Goal: Transaction & Acquisition: Purchase product/service

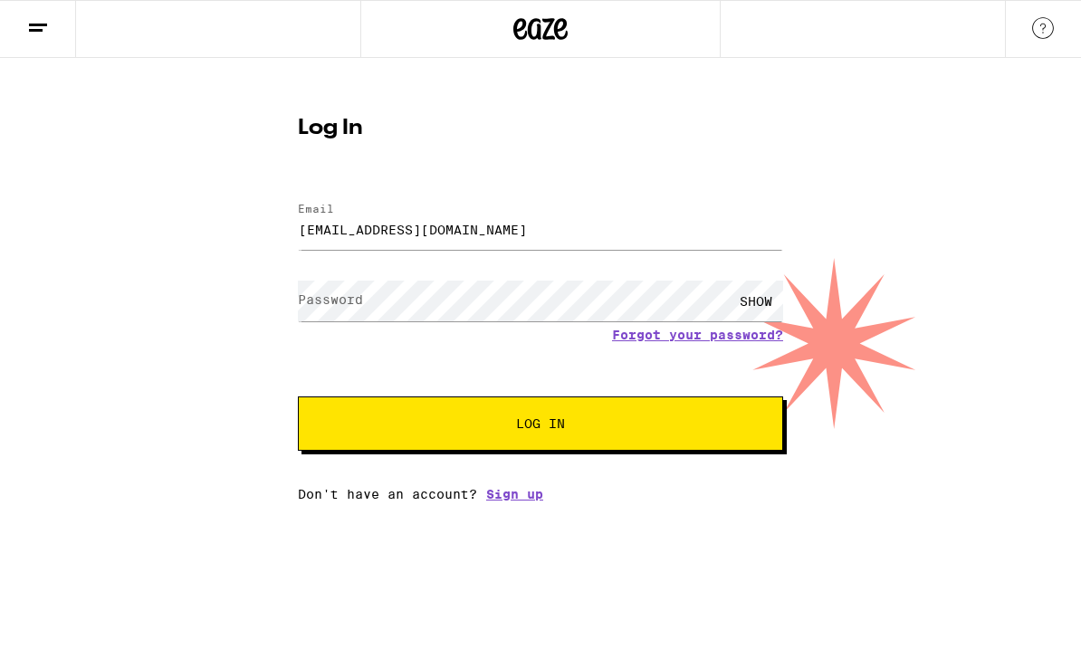
type input "[EMAIL_ADDRESS][DOMAIN_NAME]"
click at [541, 427] on button "Log In" at bounding box center [540, 424] width 485 height 54
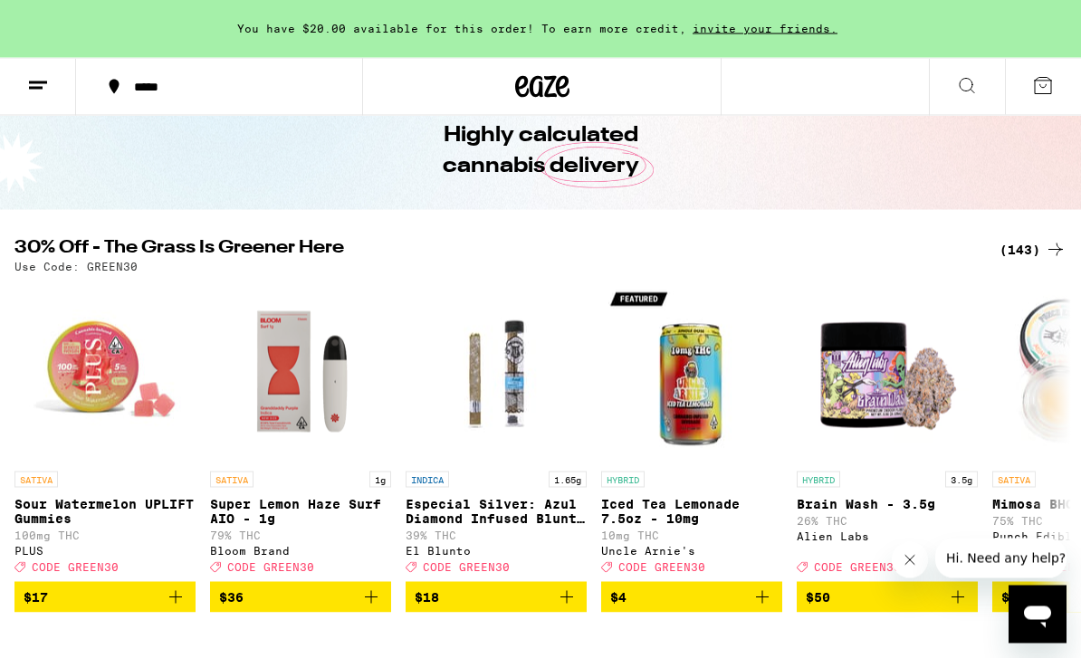
click at [59, 92] on button at bounding box center [38, 87] width 76 height 57
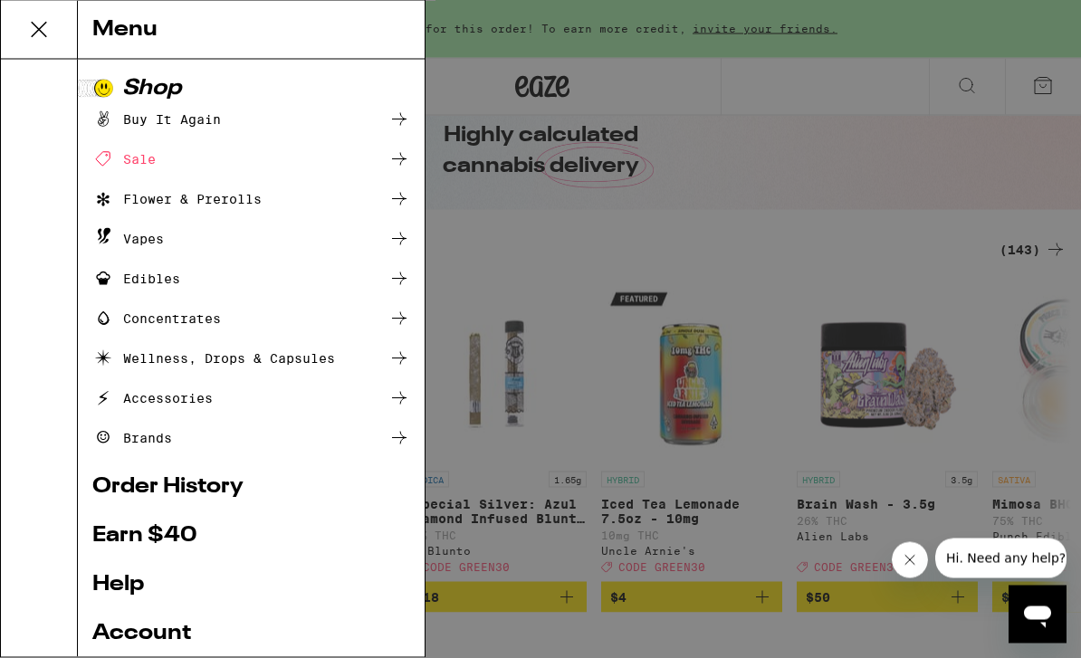
scroll to position [82, 0]
click at [513, 240] on div "Menu Shop Buy It Again Sale Flower & Prerolls Vapes Edibles Concentrates Wellne…" at bounding box center [540, 329] width 1081 height 658
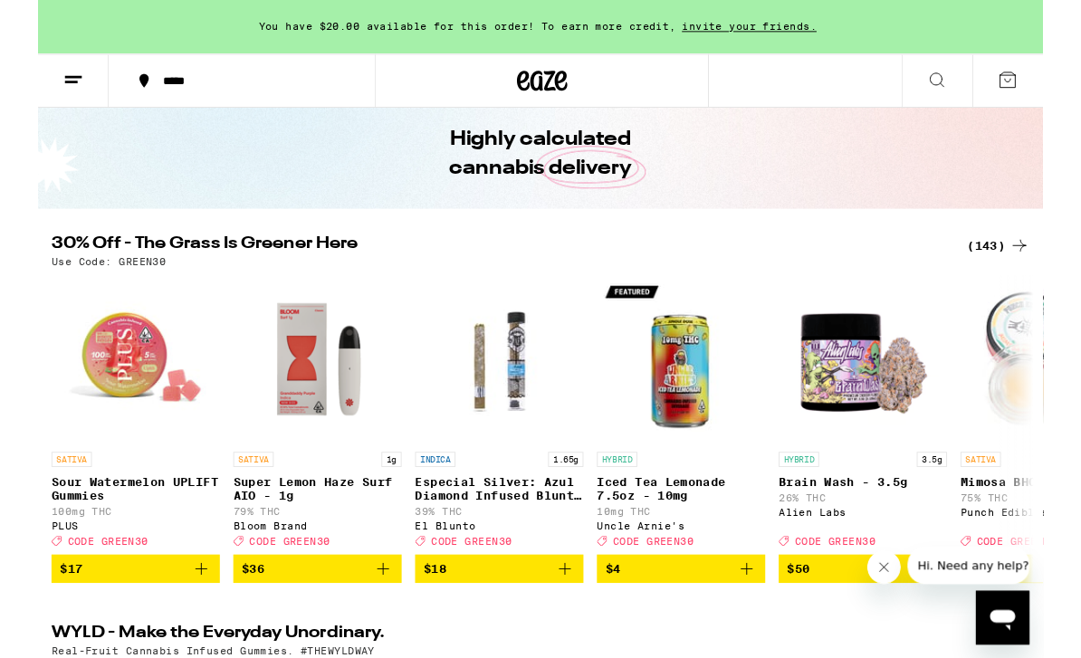
scroll to position [59, 0]
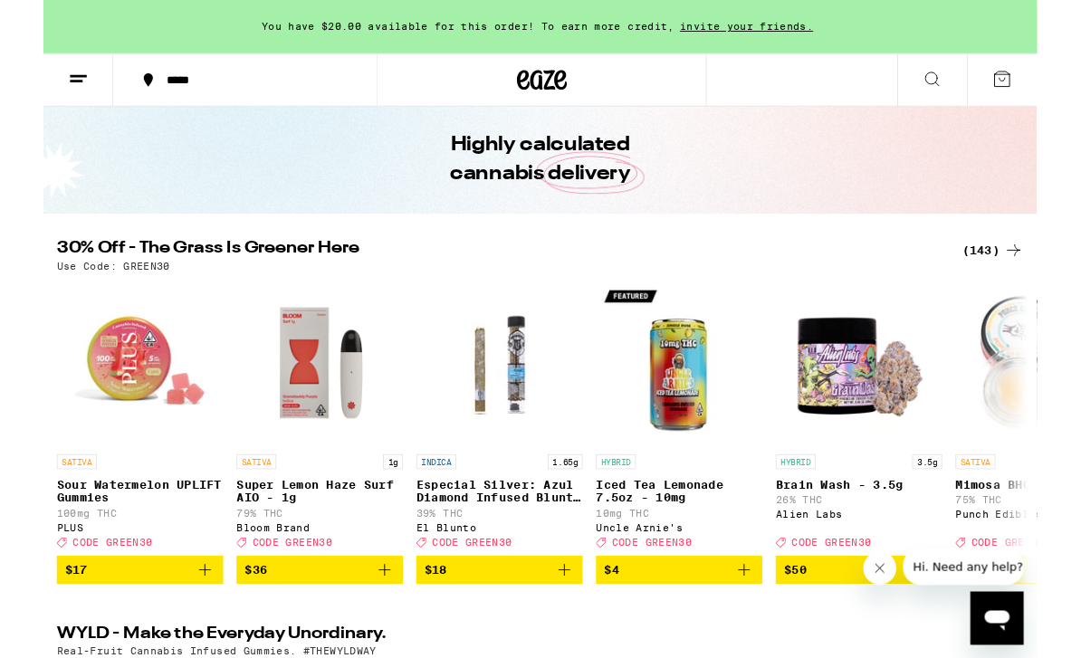
click at [1021, 273] on div "(143)" at bounding box center [1033, 273] width 67 height 22
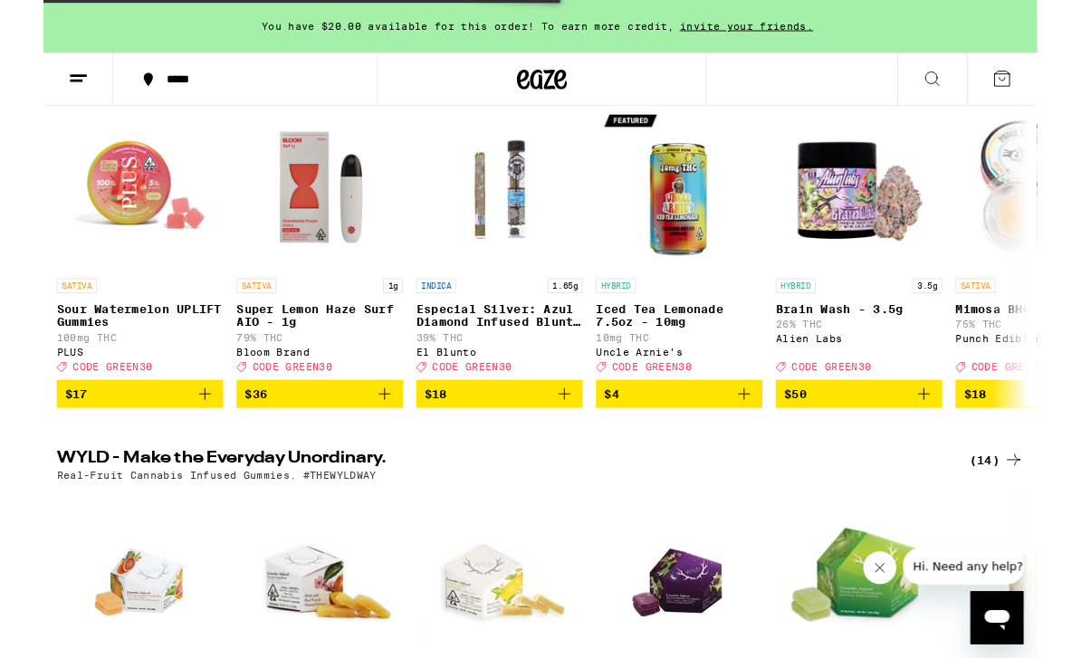
scroll to position [251, 0]
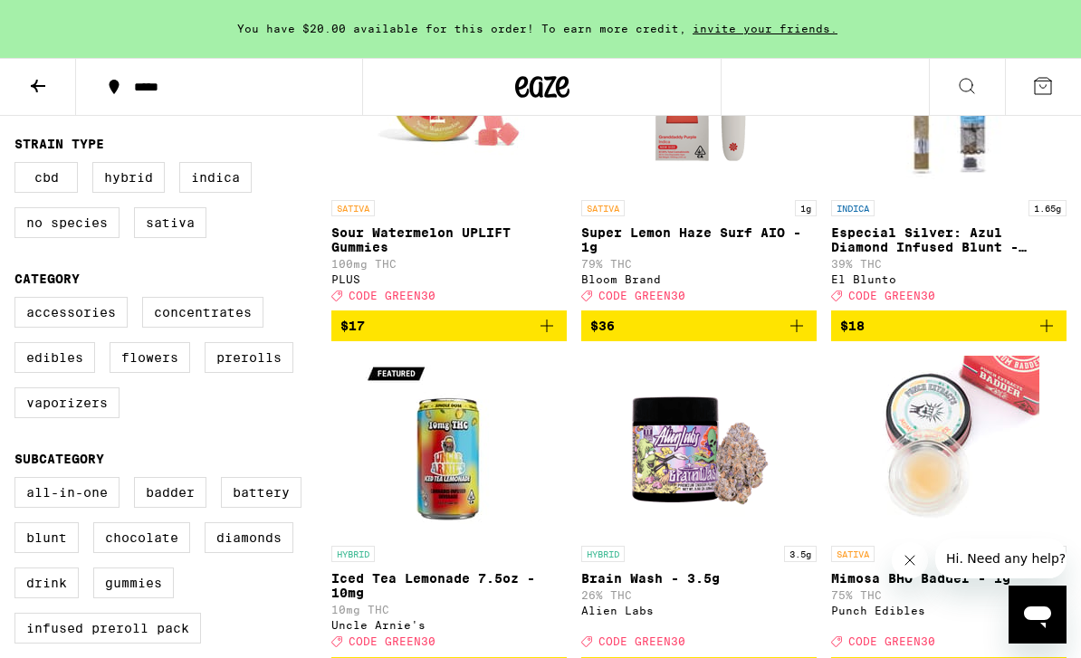
scroll to position [309, 0]
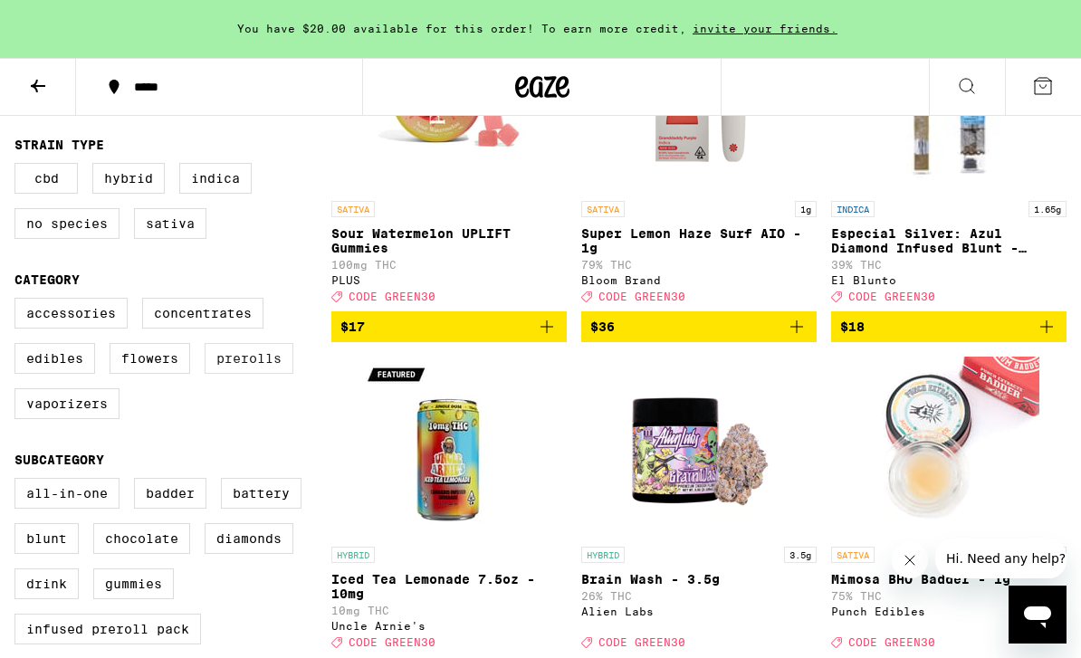
click at [256, 374] on label "Prerolls" at bounding box center [249, 358] width 89 height 31
click at [19, 302] on input "Prerolls" at bounding box center [18, 301] width 1 height 1
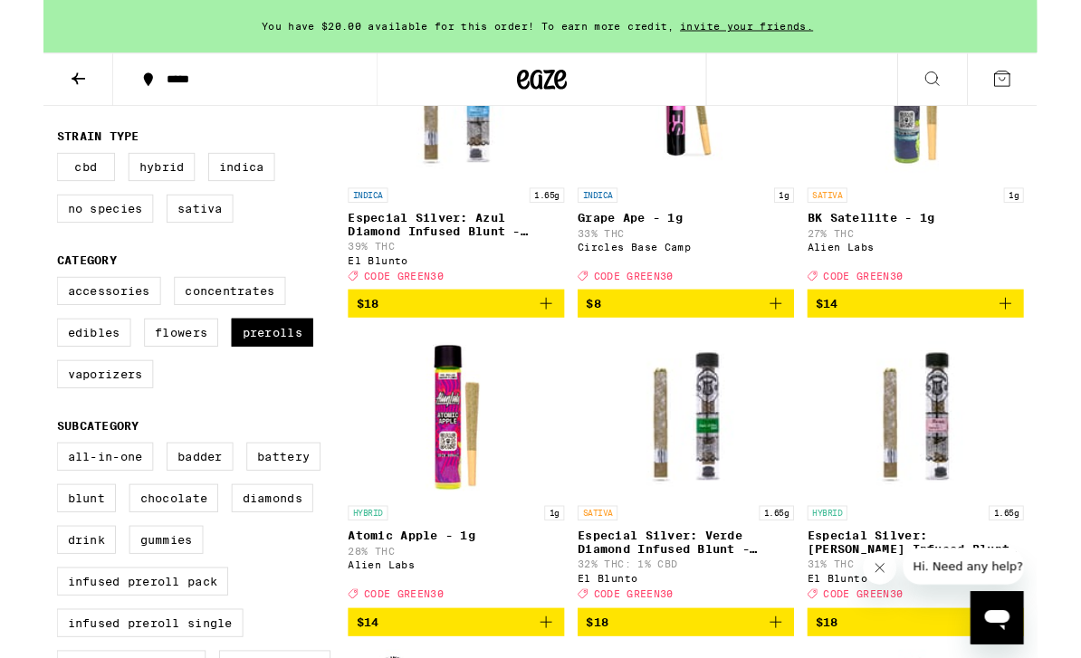
scroll to position [306, 0]
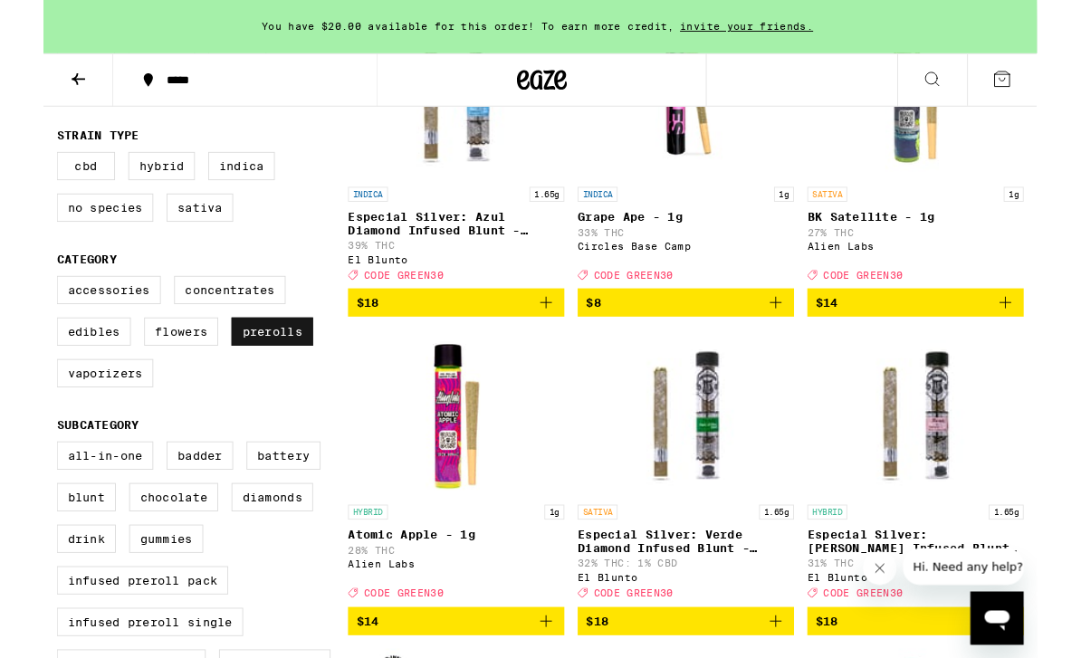
click at [248, 377] on label "Prerolls" at bounding box center [249, 361] width 89 height 31
click at [19, 304] on input "Prerolls" at bounding box center [18, 303] width 1 height 1
checkbox input "false"
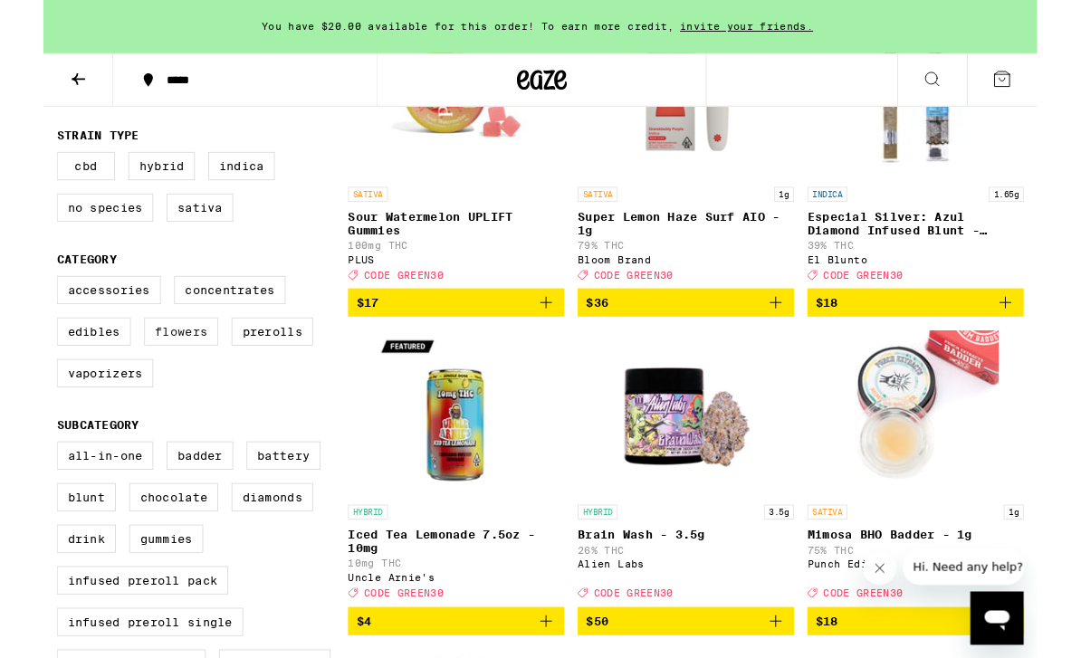
click at [168, 377] on label "Flowers" at bounding box center [150, 361] width 81 height 31
click at [19, 304] on input "Flowers" at bounding box center [18, 303] width 1 height 1
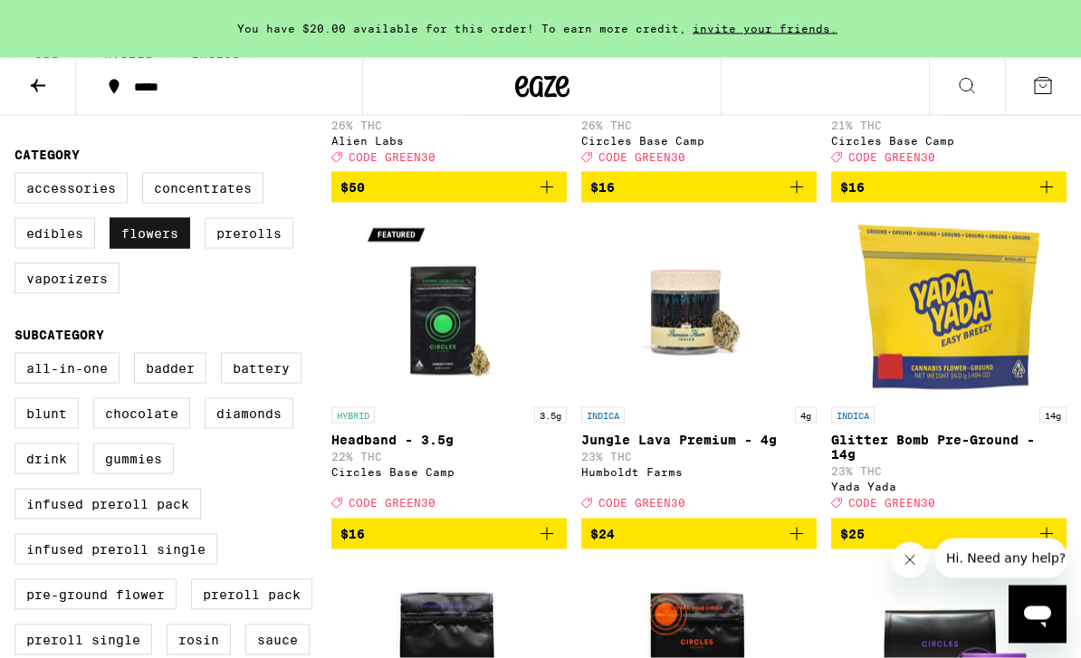
scroll to position [435, 0]
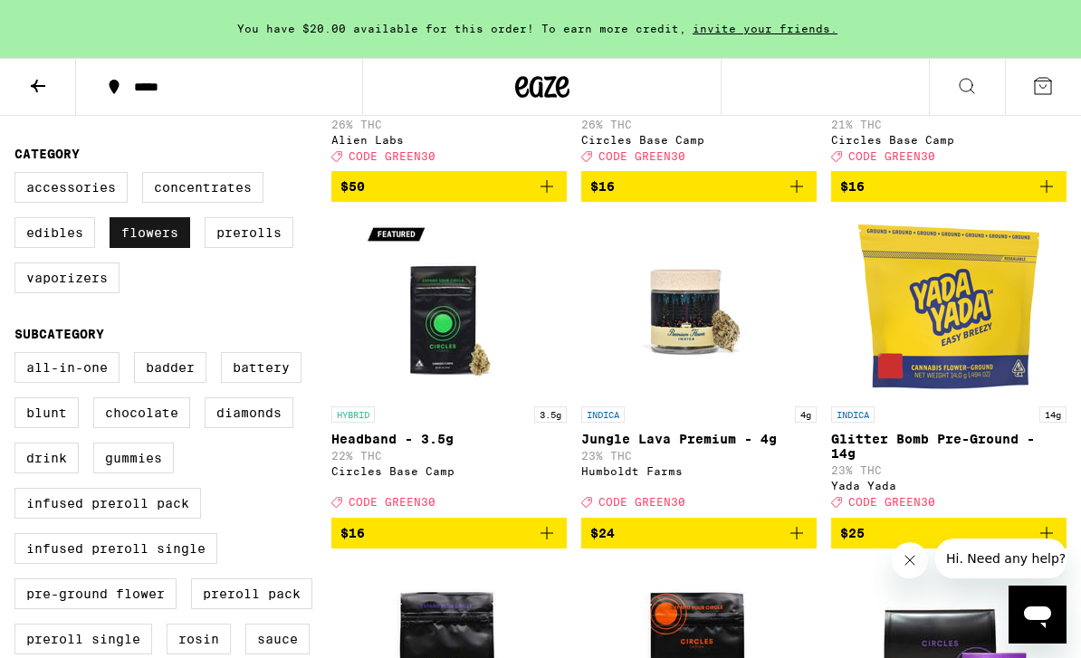
click at [152, 248] on label "Flowers" at bounding box center [150, 232] width 81 height 31
click at [19, 176] on input "Flowers" at bounding box center [18, 175] width 1 height 1
checkbox input "false"
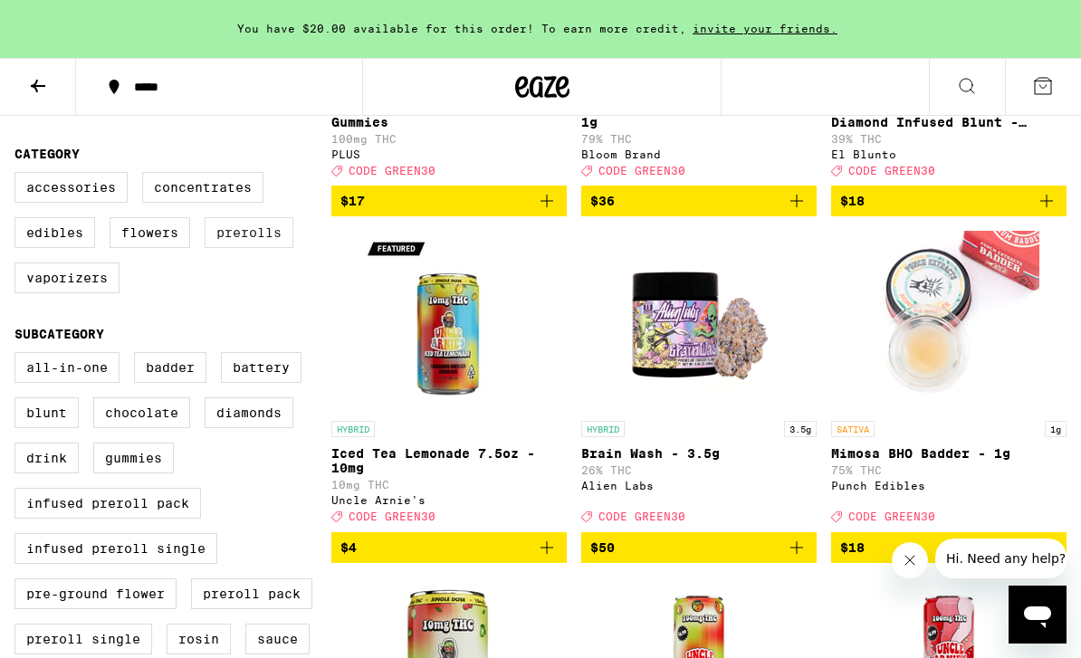
click at [235, 248] on label "Prerolls" at bounding box center [249, 232] width 89 height 31
click at [19, 176] on input "Prerolls" at bounding box center [18, 175] width 1 height 1
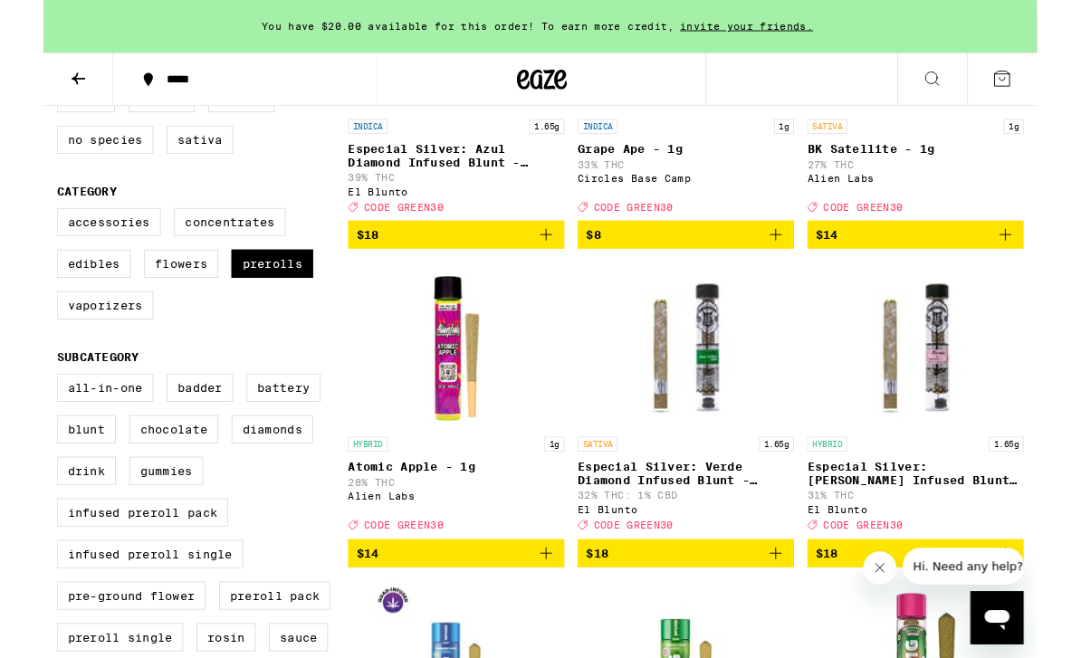
scroll to position [379, 0]
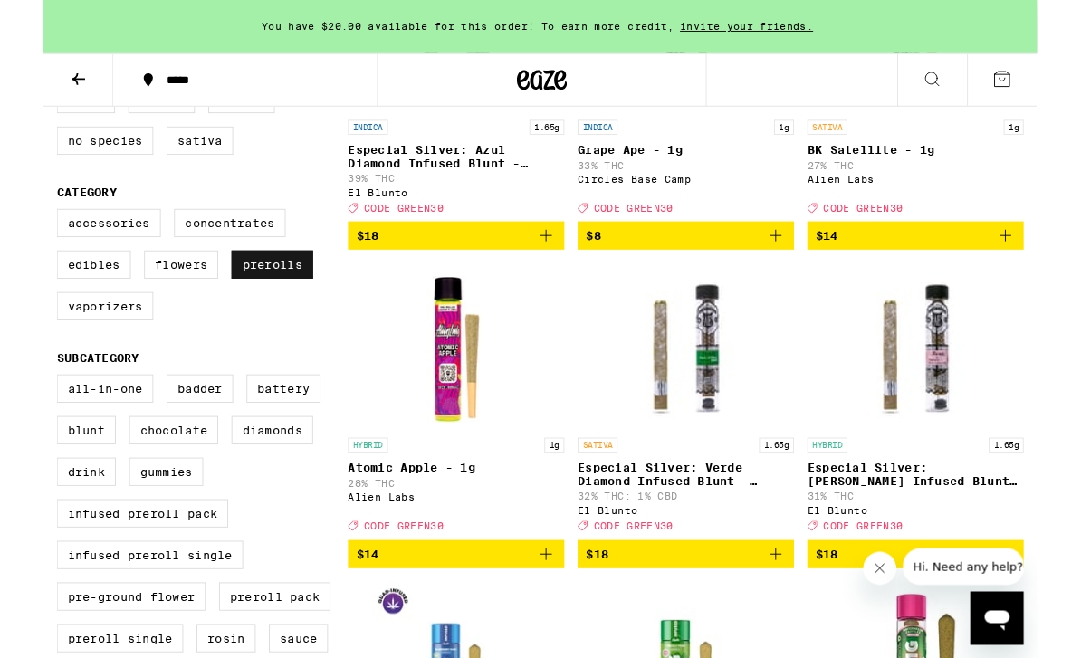
click at [236, 303] on label "Prerolls" at bounding box center [249, 288] width 89 height 31
click at [19, 231] on input "Prerolls" at bounding box center [18, 230] width 1 height 1
checkbox input "false"
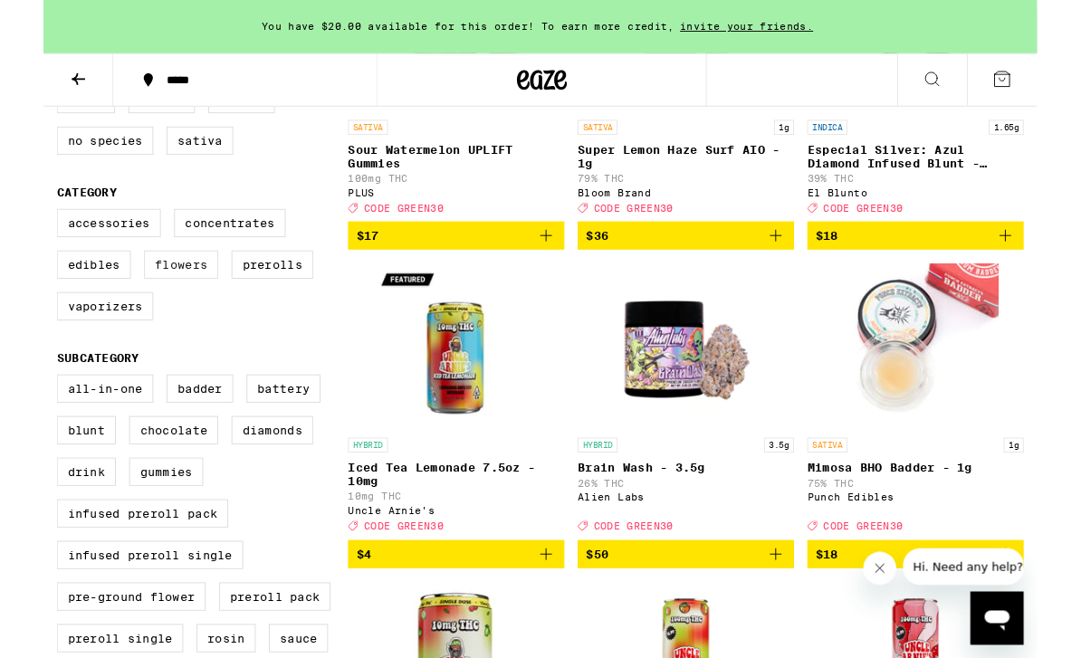
click at [176, 303] on label "Flowers" at bounding box center [150, 288] width 81 height 31
click at [19, 231] on input "Flowers" at bounding box center [18, 230] width 1 height 1
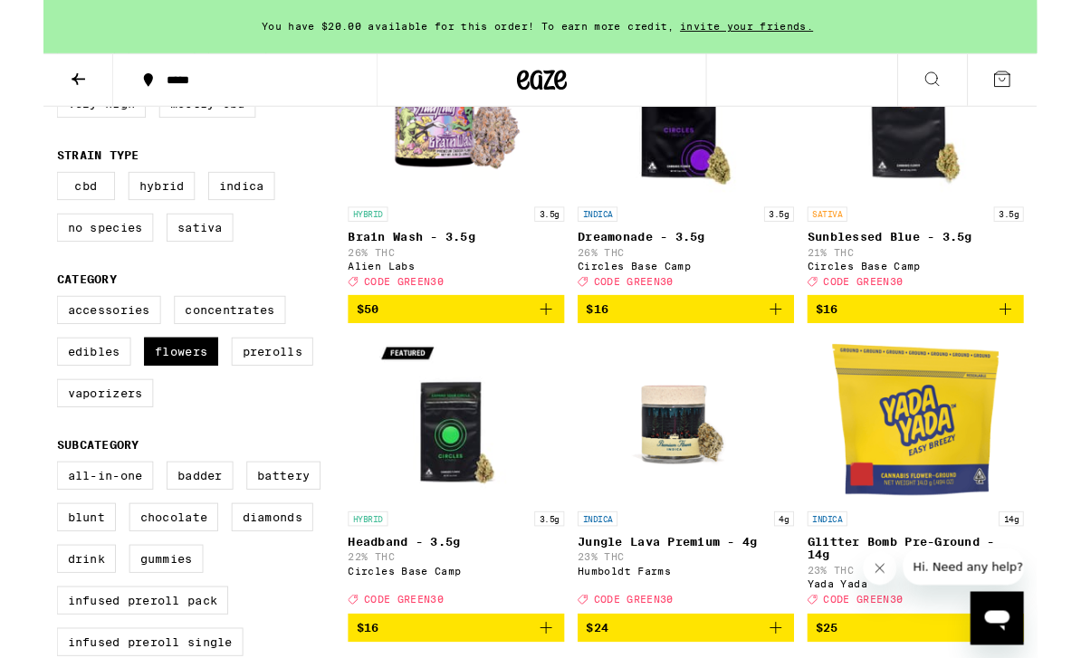
scroll to position [298, 0]
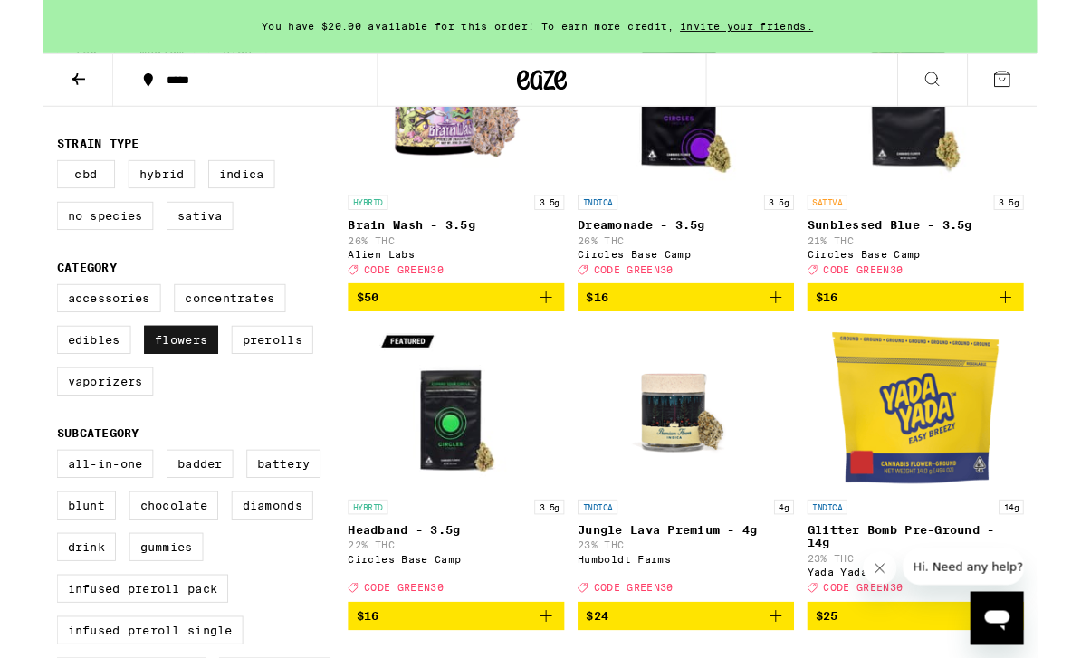
click at [145, 385] on label "Flowers" at bounding box center [150, 369] width 81 height 31
click at [19, 312] on input "Flowers" at bounding box center [18, 312] width 1 height 1
checkbox input "false"
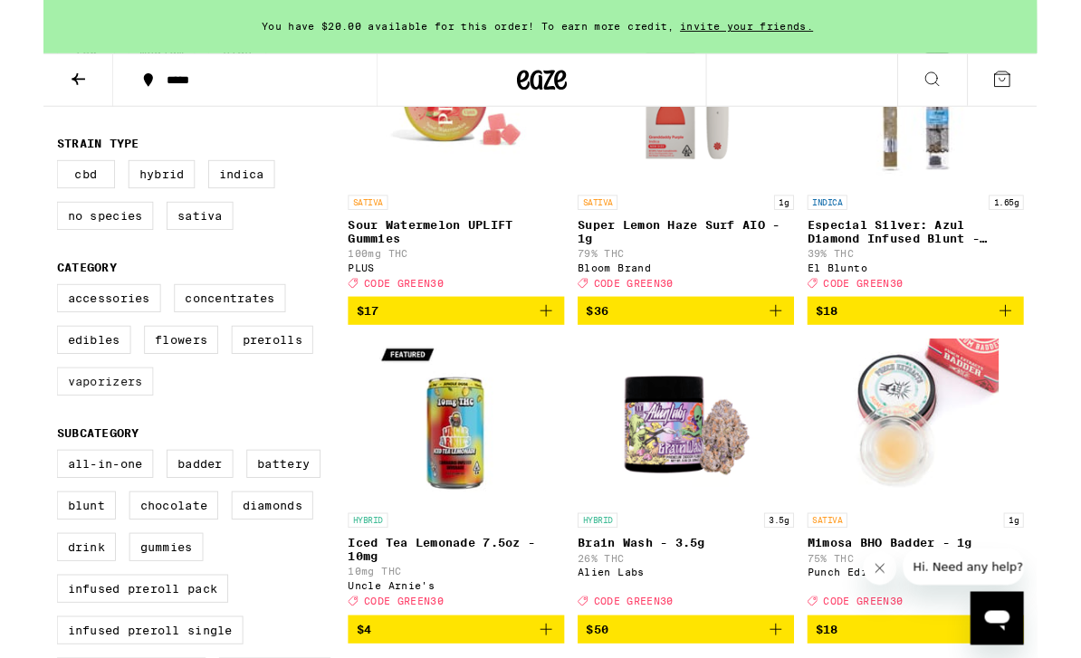
click at [82, 430] on label "Vaporizers" at bounding box center [66, 414] width 105 height 31
click at [19, 312] on input "Vaporizers" at bounding box center [18, 312] width 1 height 1
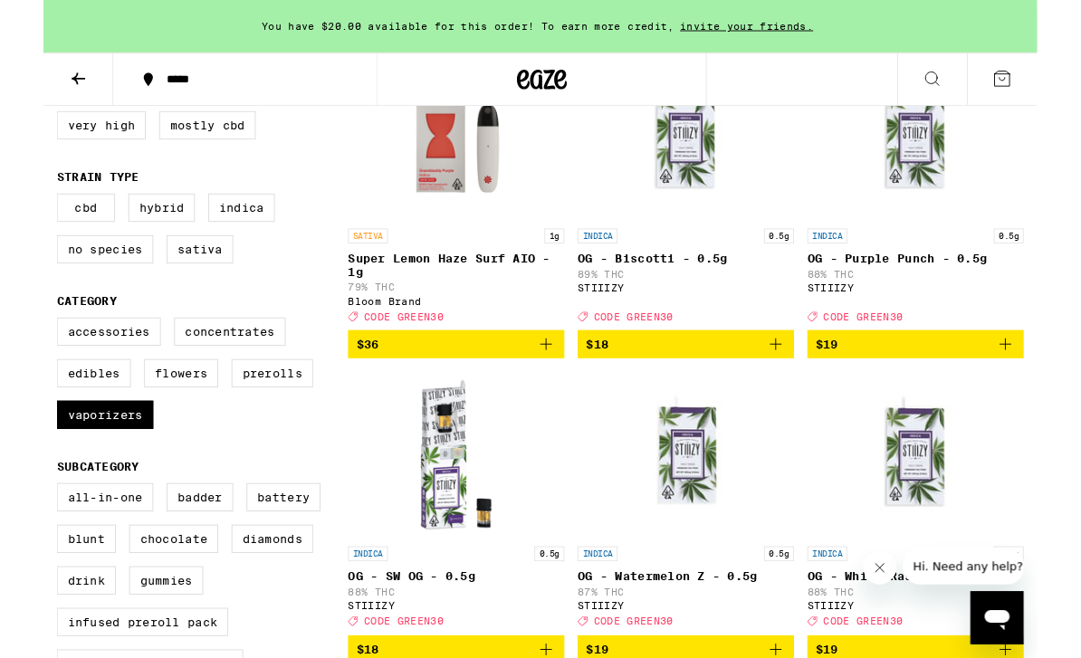
scroll to position [278, 0]
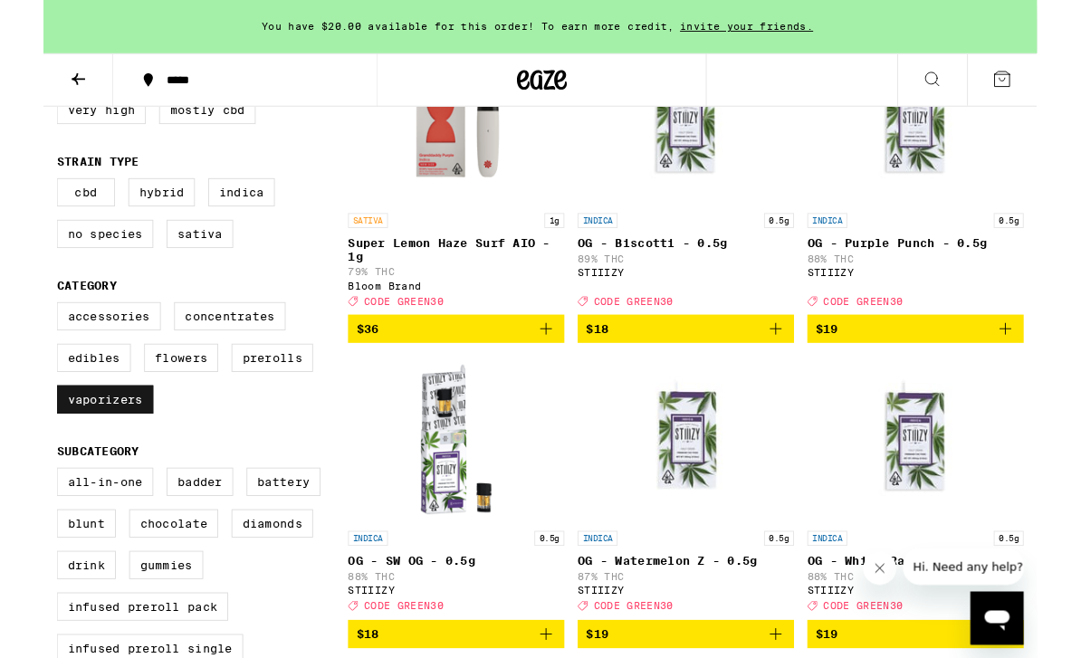
click at [71, 450] on label "Vaporizers" at bounding box center [66, 434] width 105 height 31
click at [19, 332] on input "Vaporizers" at bounding box center [18, 331] width 1 height 1
checkbox input "false"
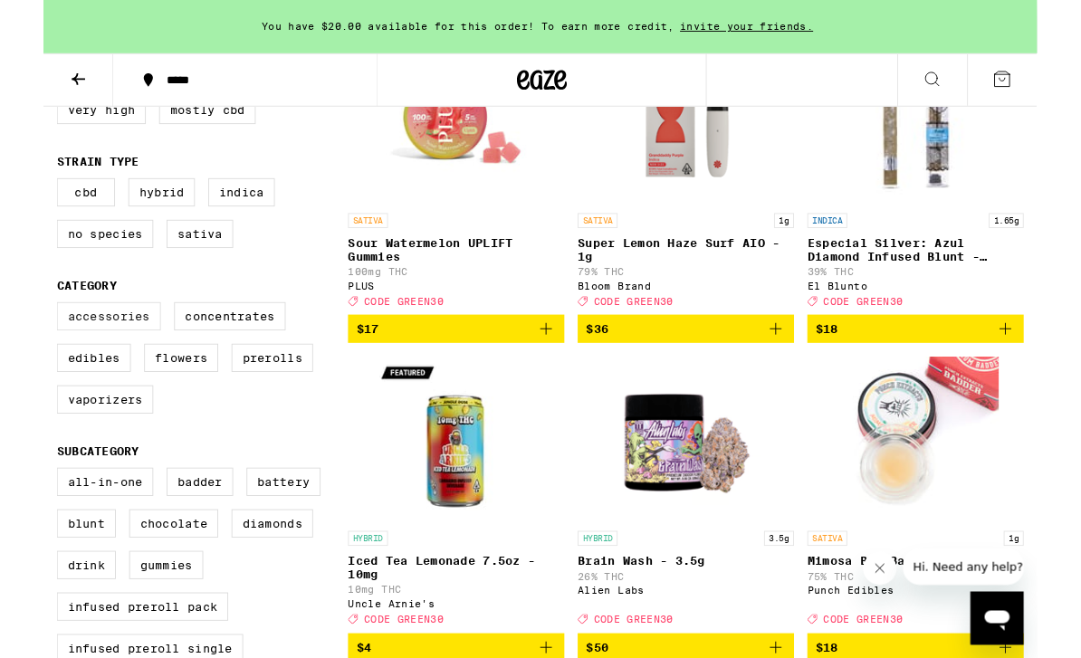
click at [105, 360] on label "Accessories" at bounding box center [70, 344] width 113 height 31
click at [19, 332] on input "Accessories" at bounding box center [18, 331] width 1 height 1
checkbox input "true"
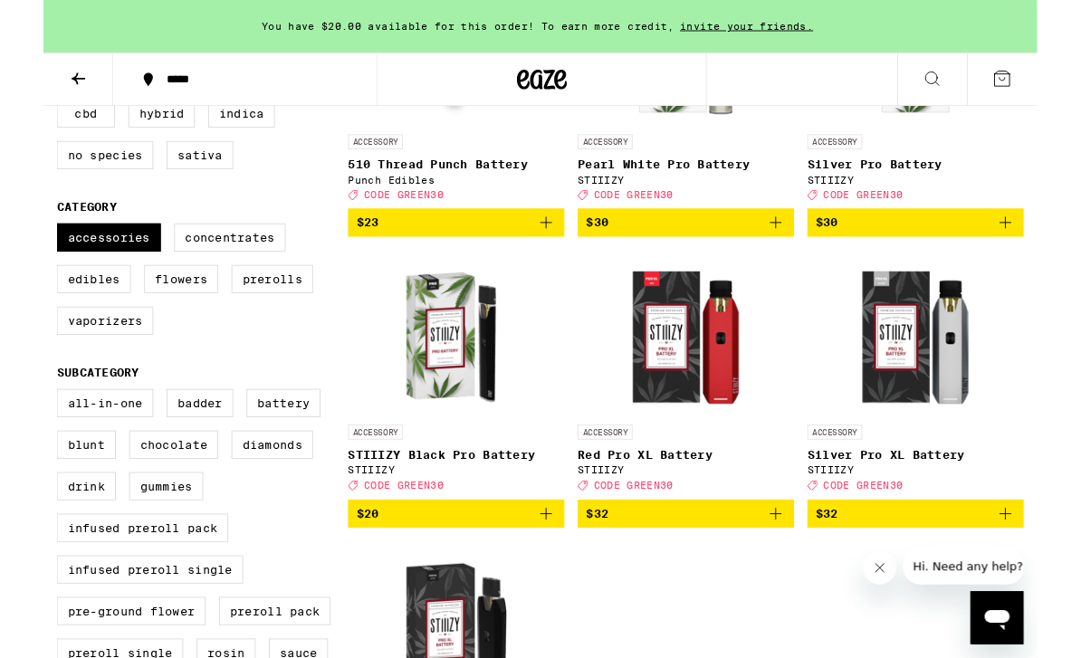
scroll to position [374, 0]
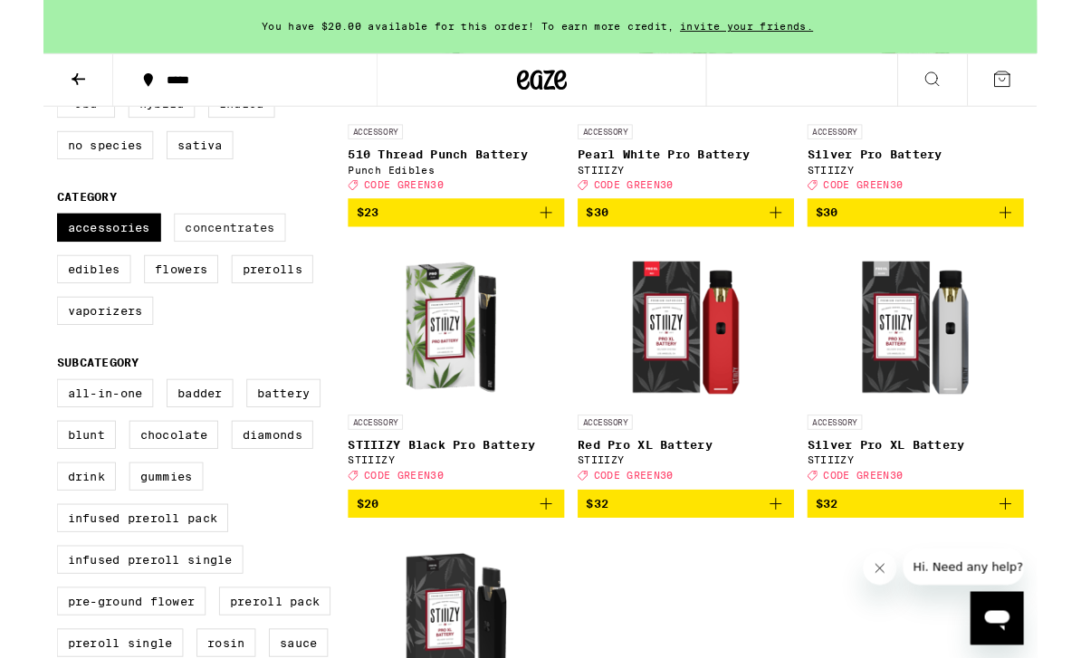
click at [202, 264] on label "Concentrates" at bounding box center [202, 248] width 121 height 31
click at [19, 236] on input "Concentrates" at bounding box center [18, 235] width 1 height 1
checkbox input "true"
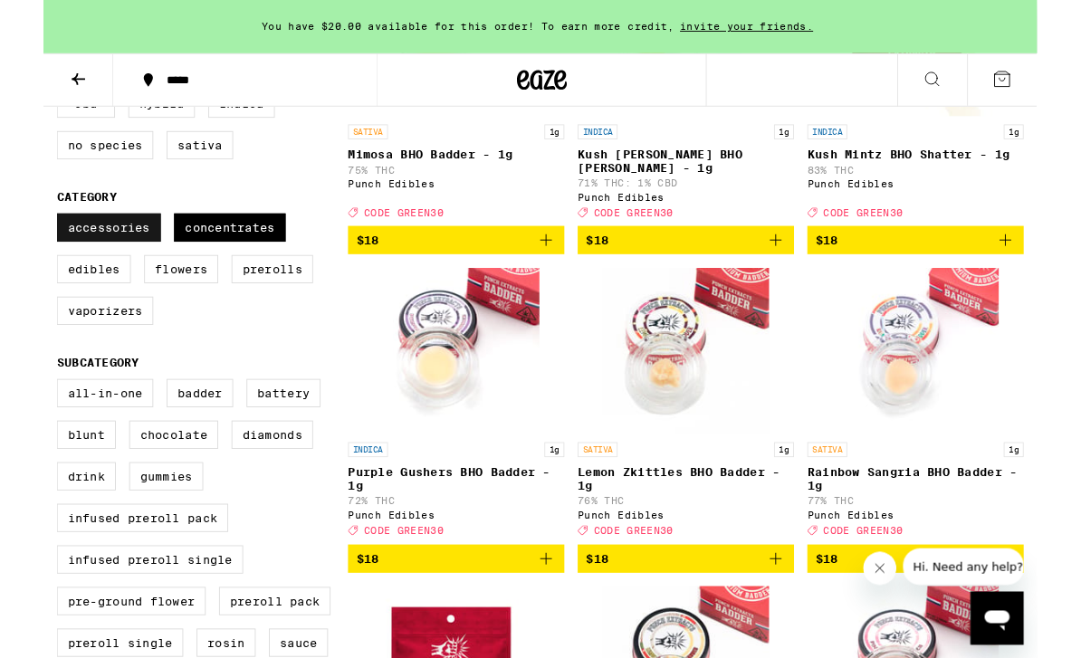
click at [90, 264] on label "Accessories" at bounding box center [70, 248] width 113 height 31
click at [19, 236] on input "Accessories" at bounding box center [18, 235] width 1 height 1
checkbox input "false"
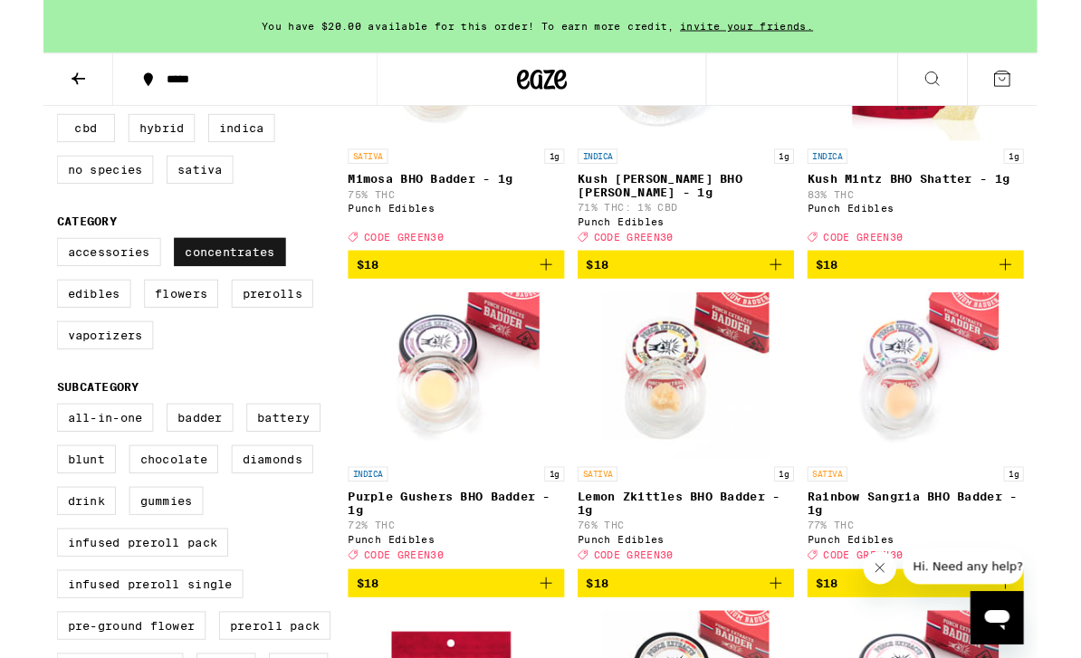
scroll to position [349, 0]
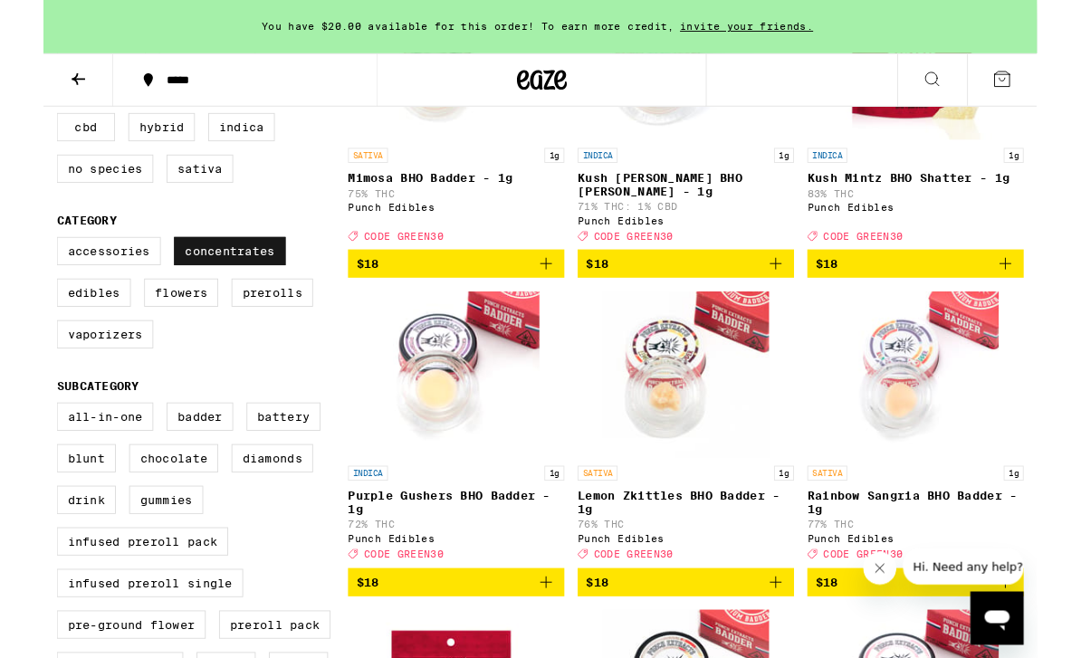
click at [212, 289] on label "Concentrates" at bounding box center [202, 273] width 121 height 31
click at [19, 262] on input "Concentrates" at bounding box center [18, 261] width 1 height 1
checkbox input "false"
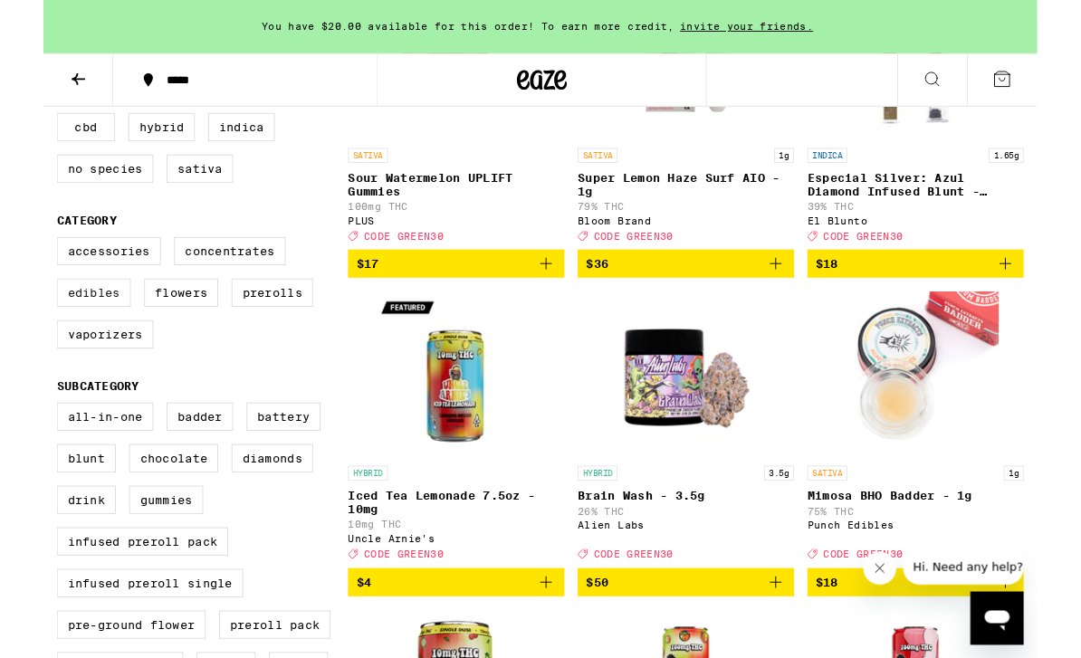
click at [80, 334] on label "Edibles" at bounding box center [54, 318] width 81 height 31
click at [19, 262] on input "Edibles" at bounding box center [18, 261] width 1 height 1
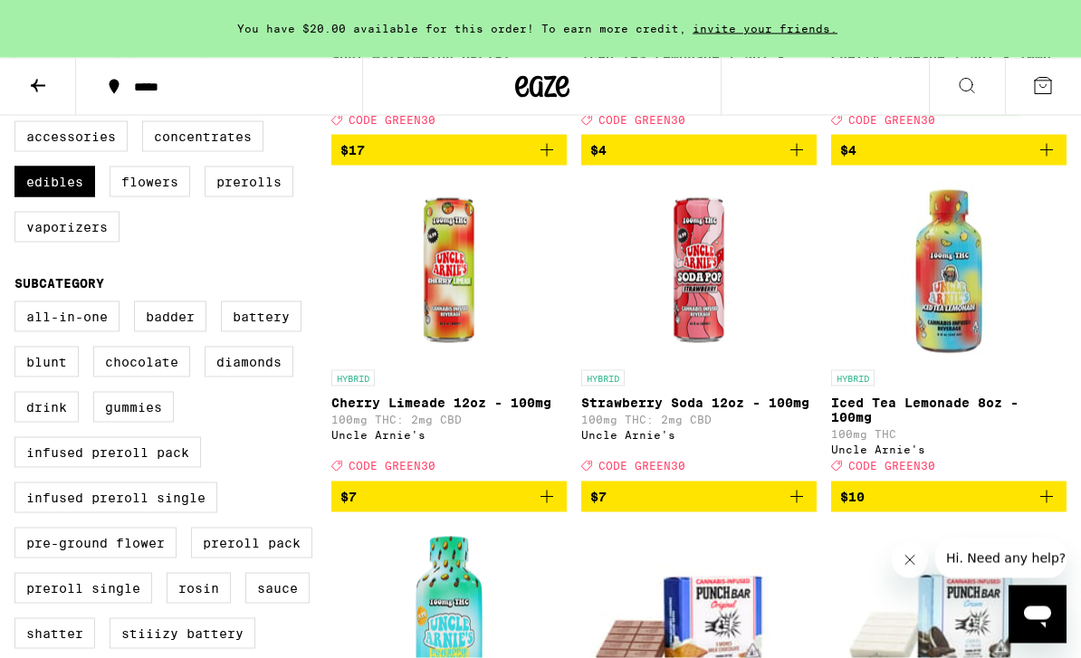
scroll to position [463, 0]
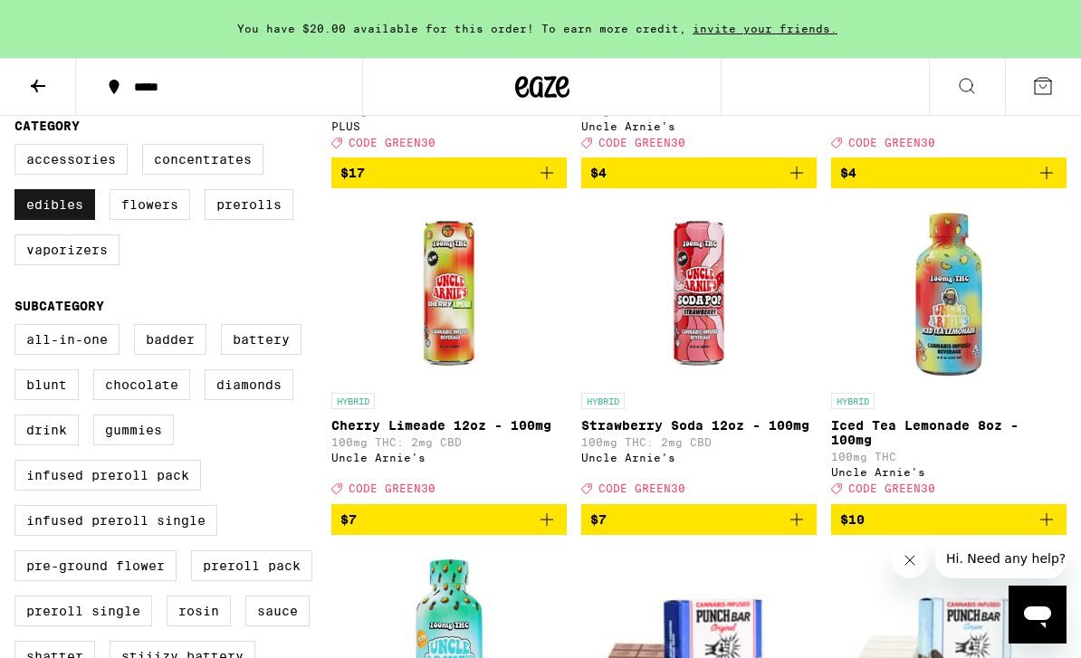
click at [65, 220] on label "Edibles" at bounding box center [54, 204] width 81 height 31
click at [19, 148] on input "Edibles" at bounding box center [18, 147] width 1 height 1
checkbox input "false"
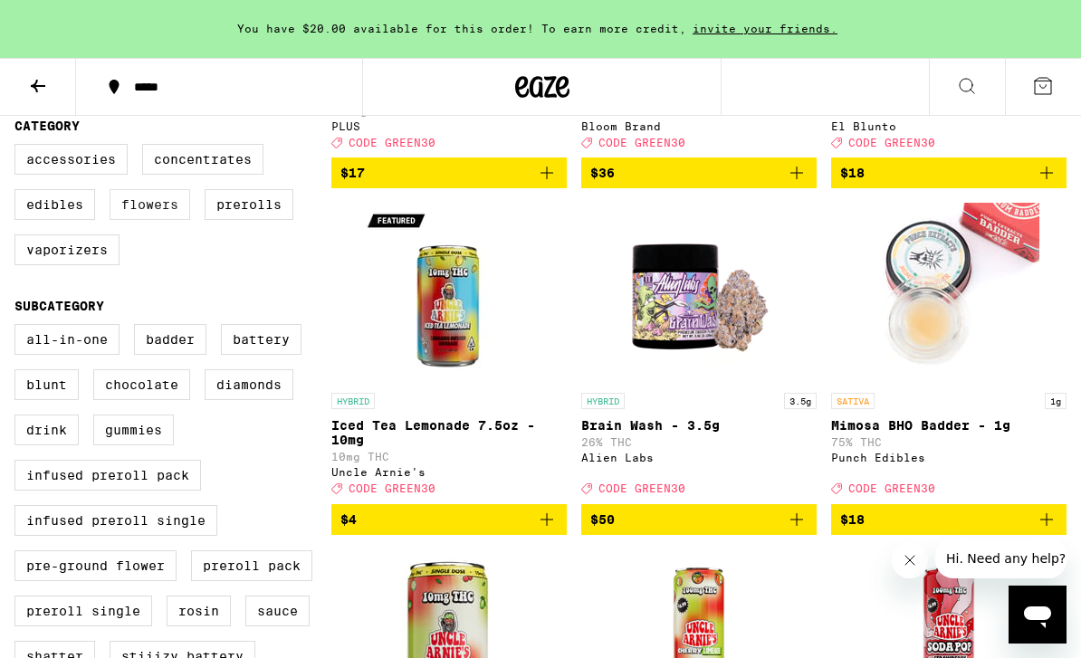
click at [174, 220] on label "Flowers" at bounding box center [150, 204] width 81 height 31
click at [19, 148] on input "Flowers" at bounding box center [18, 147] width 1 height 1
checkbox input "true"
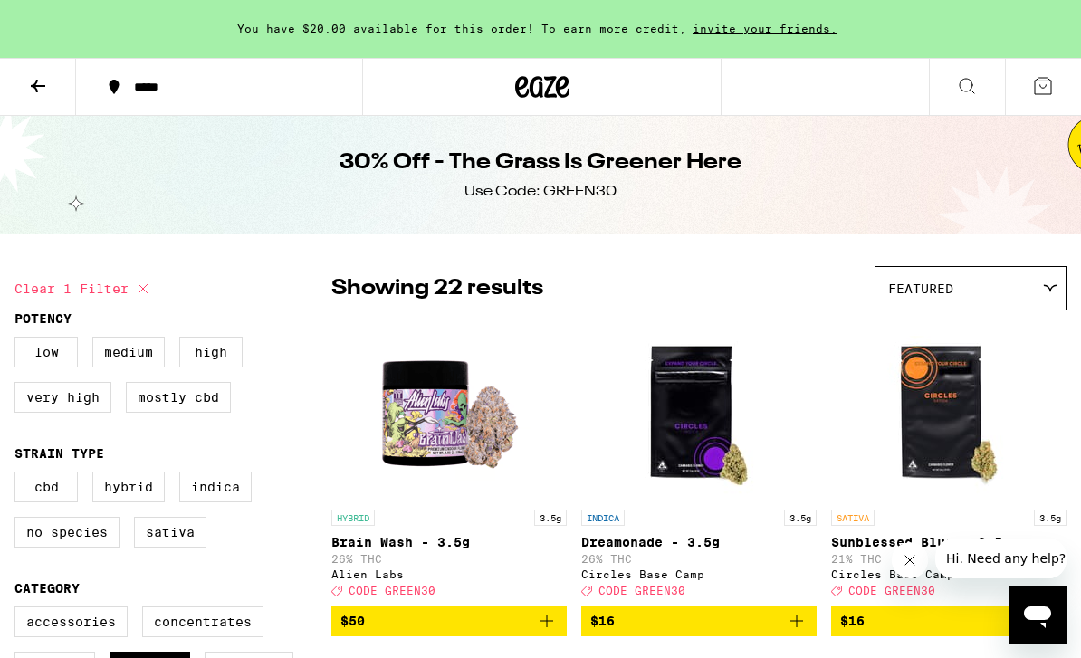
click at [44, 92] on icon at bounding box center [38, 86] width 22 height 22
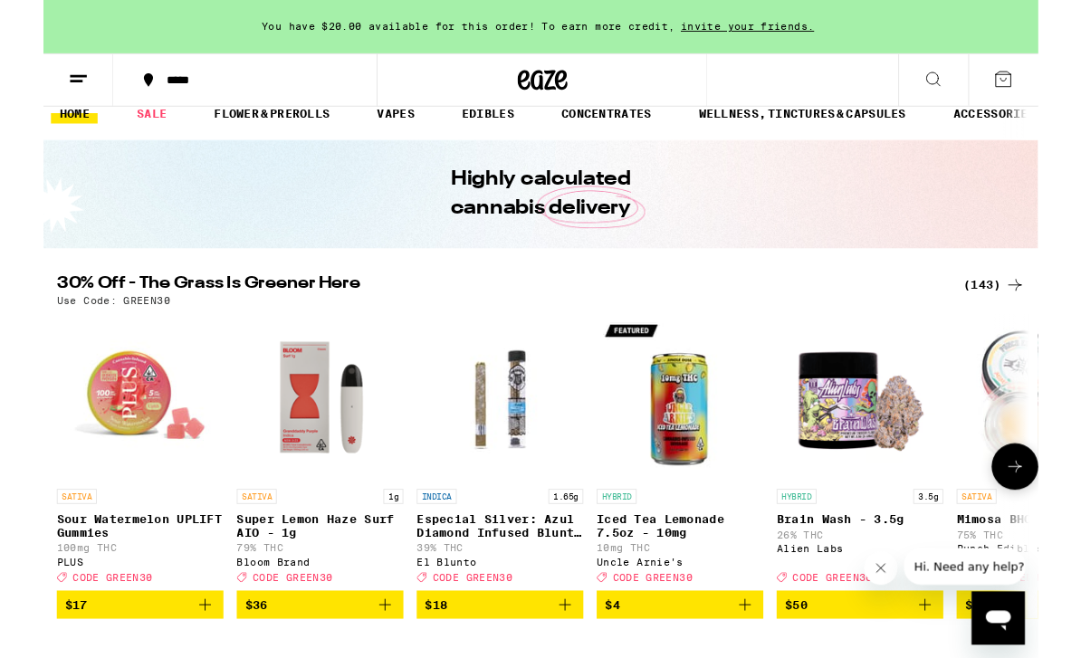
scroll to position [21, 0]
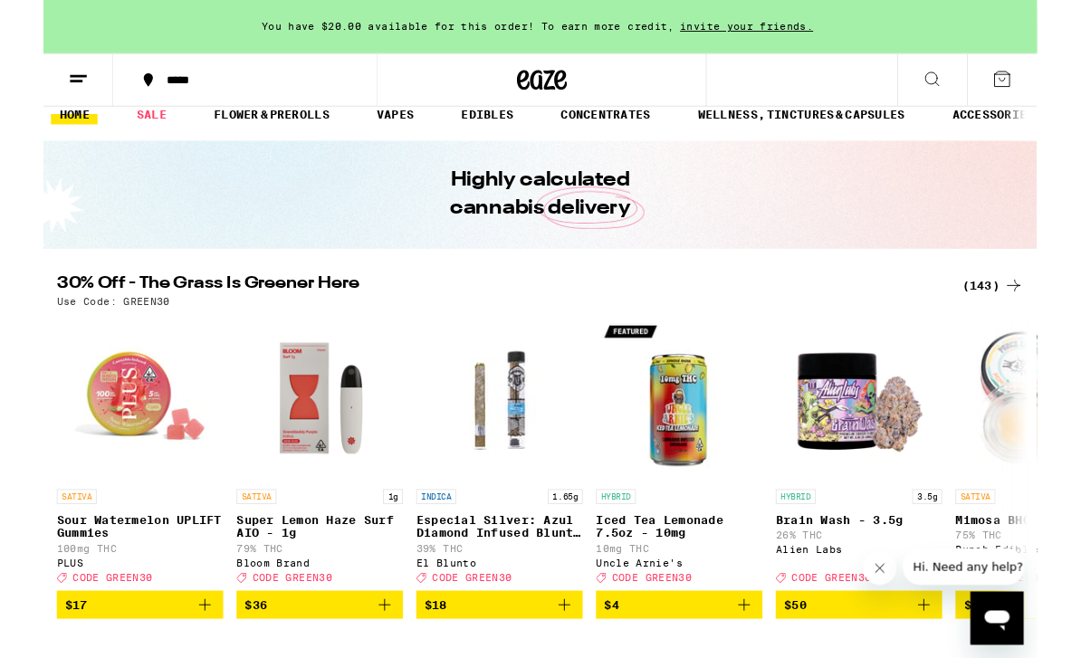
click at [1041, 305] on div "(143)" at bounding box center [1033, 311] width 67 height 22
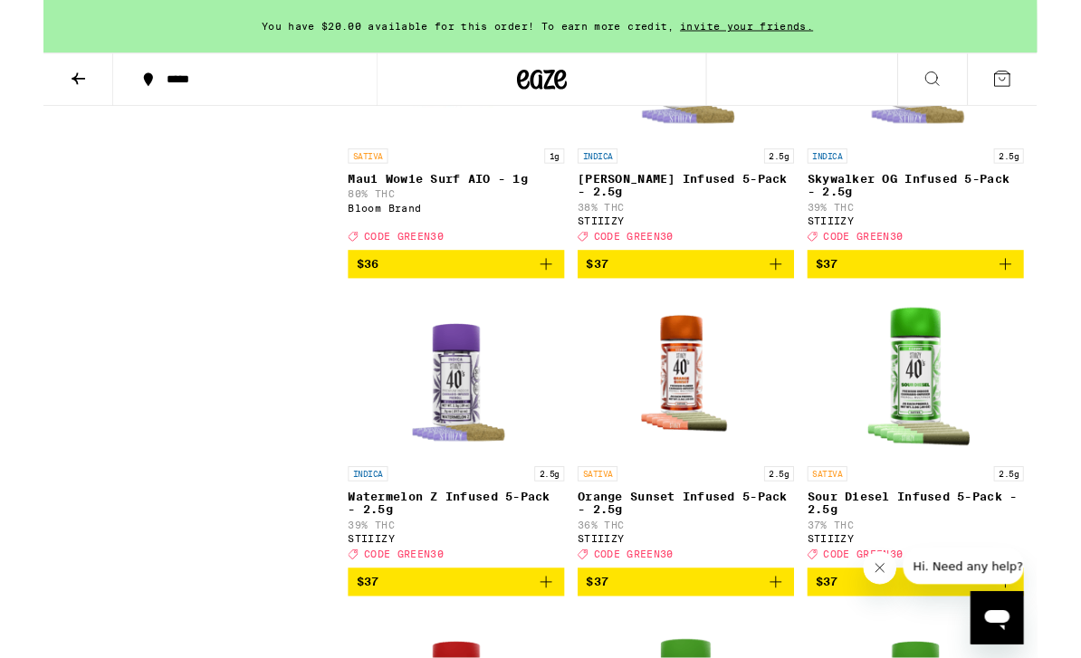
scroll to position [12924, 0]
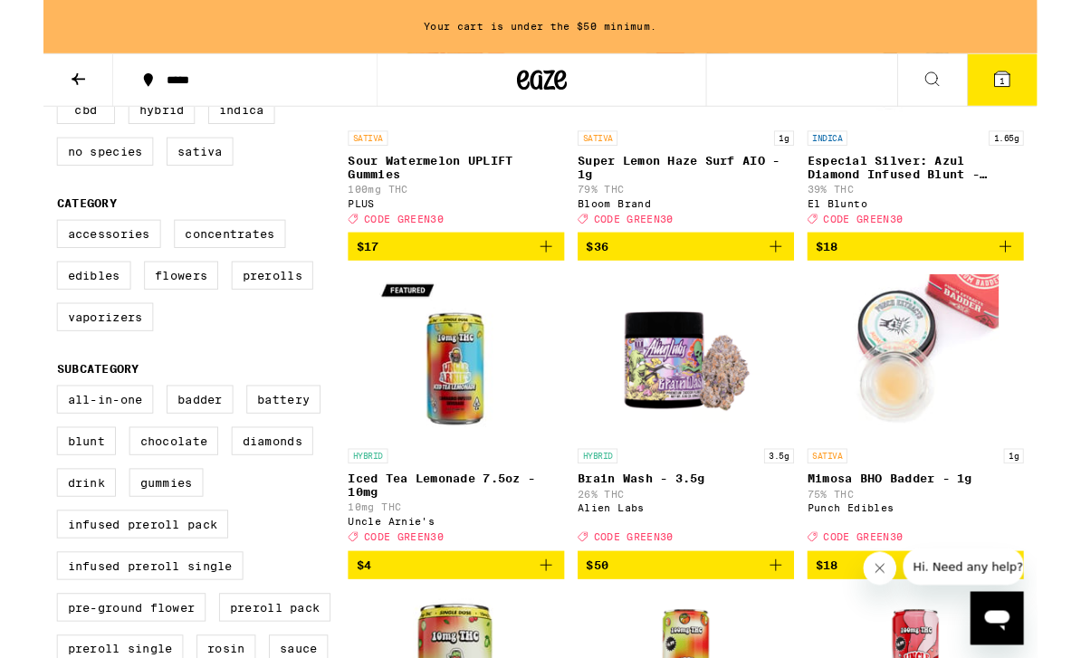
scroll to position [380, 0]
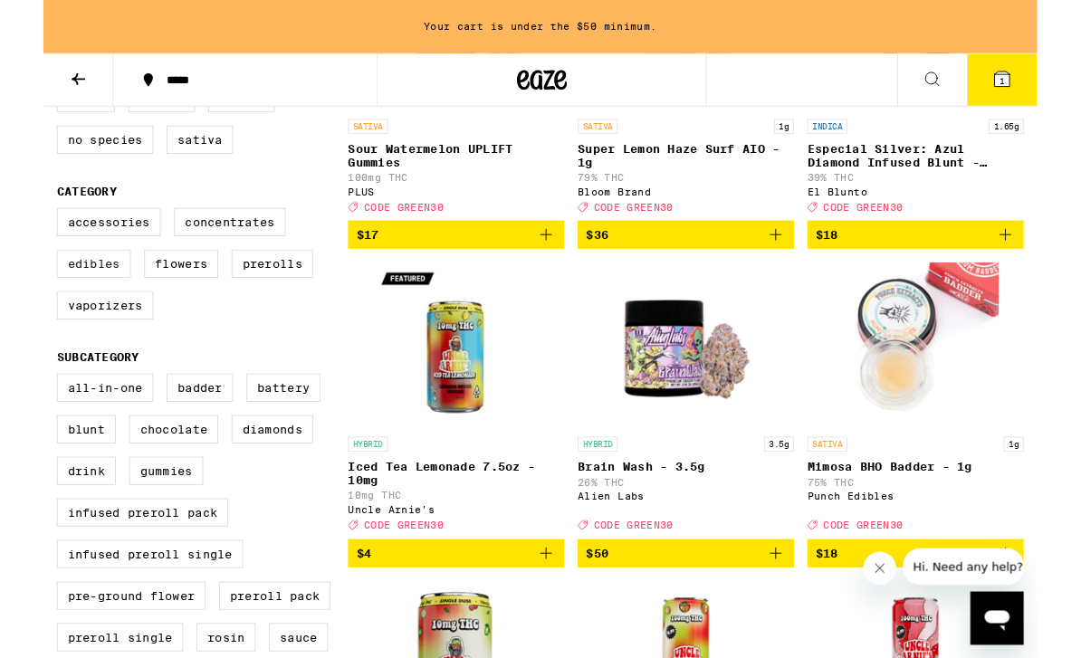
click at [48, 302] on label "Edibles" at bounding box center [54, 287] width 81 height 31
click at [19, 230] on input "Edibles" at bounding box center [18, 229] width 1 height 1
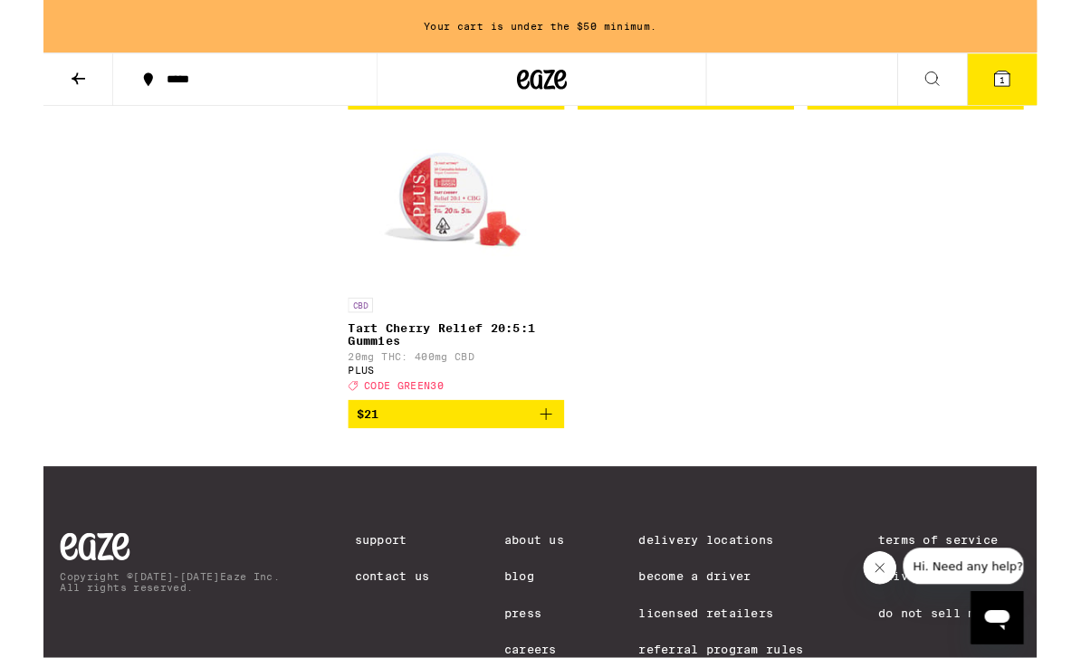
scroll to position [1917, 0]
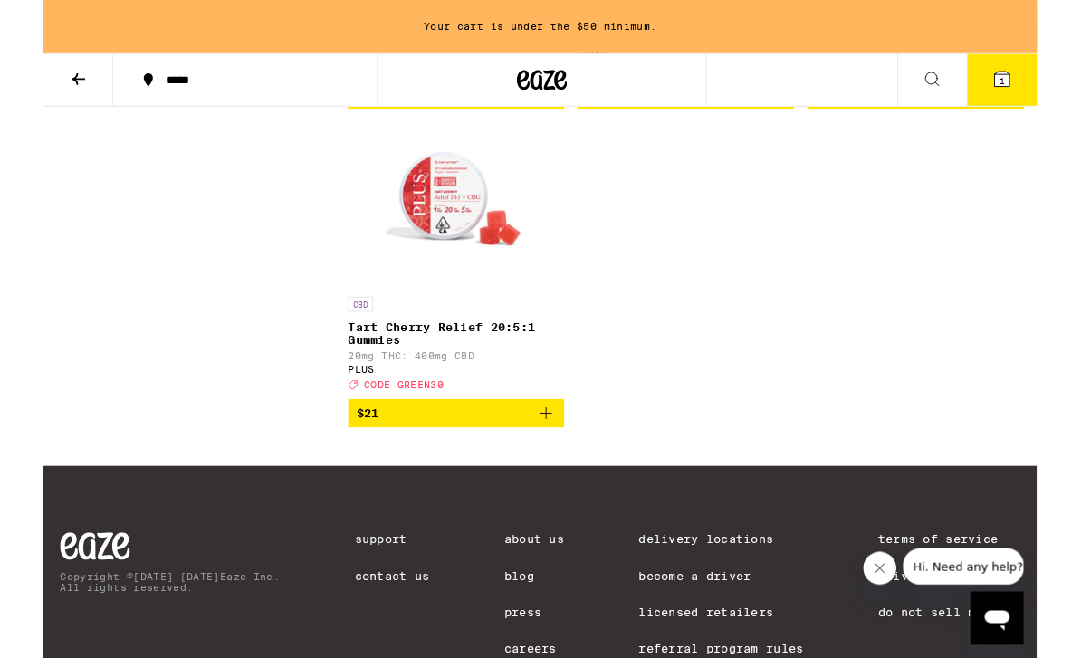
click at [1054, 91] on button "1" at bounding box center [1043, 87] width 76 height 56
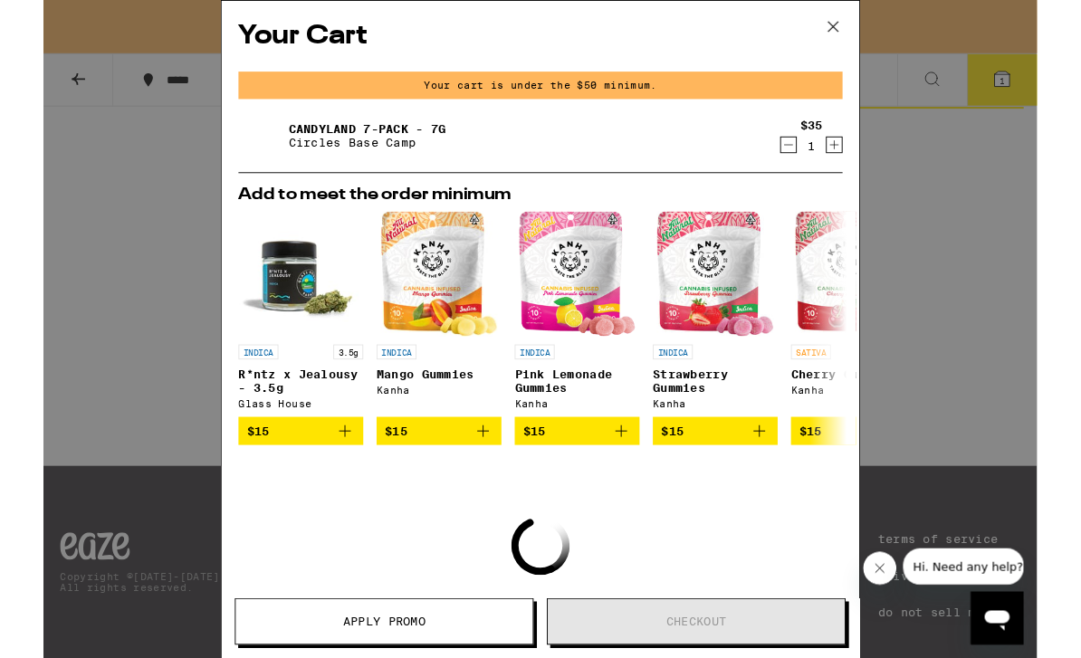
click at [859, 34] on icon at bounding box center [859, 28] width 27 height 27
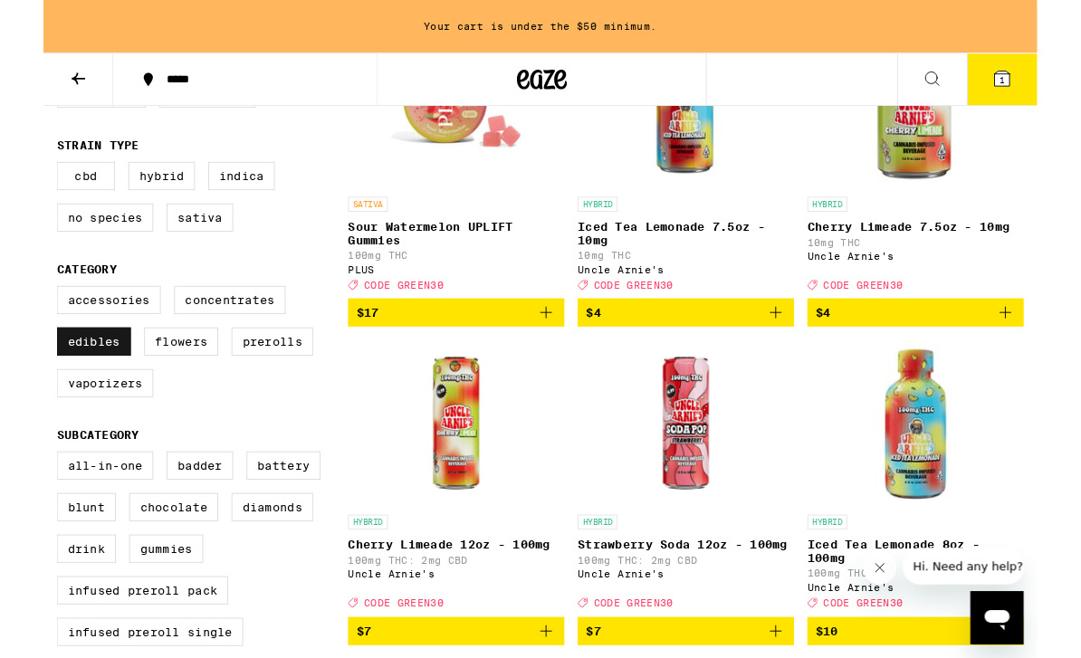
scroll to position [296, 0]
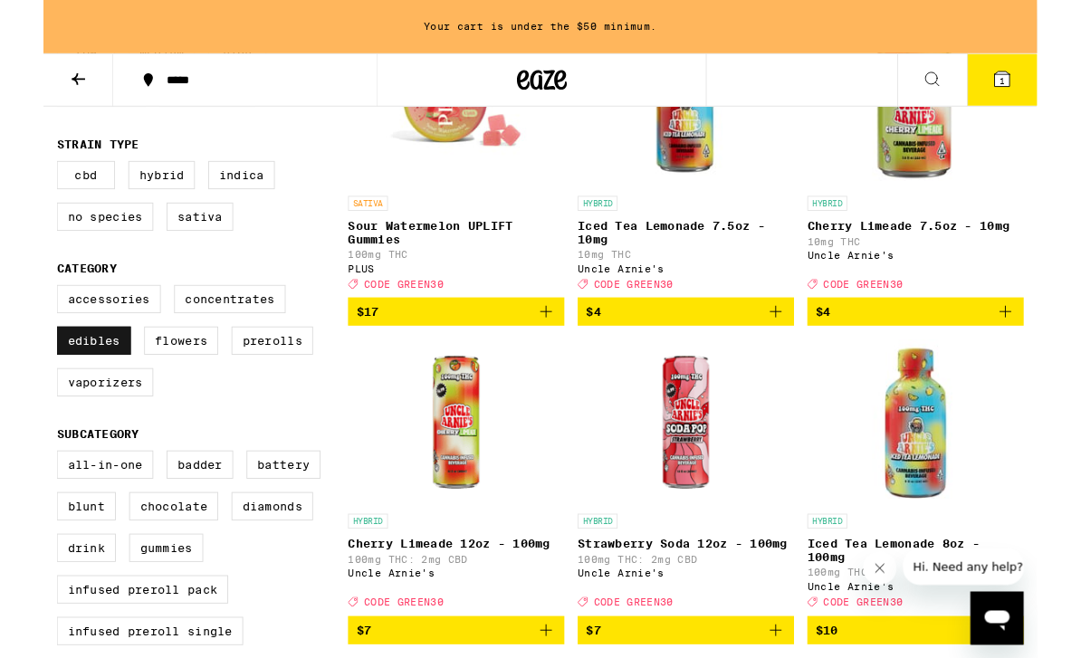
click at [62, 387] on label "Edibles" at bounding box center [54, 371] width 81 height 31
click at [19, 314] on input "Edibles" at bounding box center [18, 313] width 1 height 1
checkbox input "false"
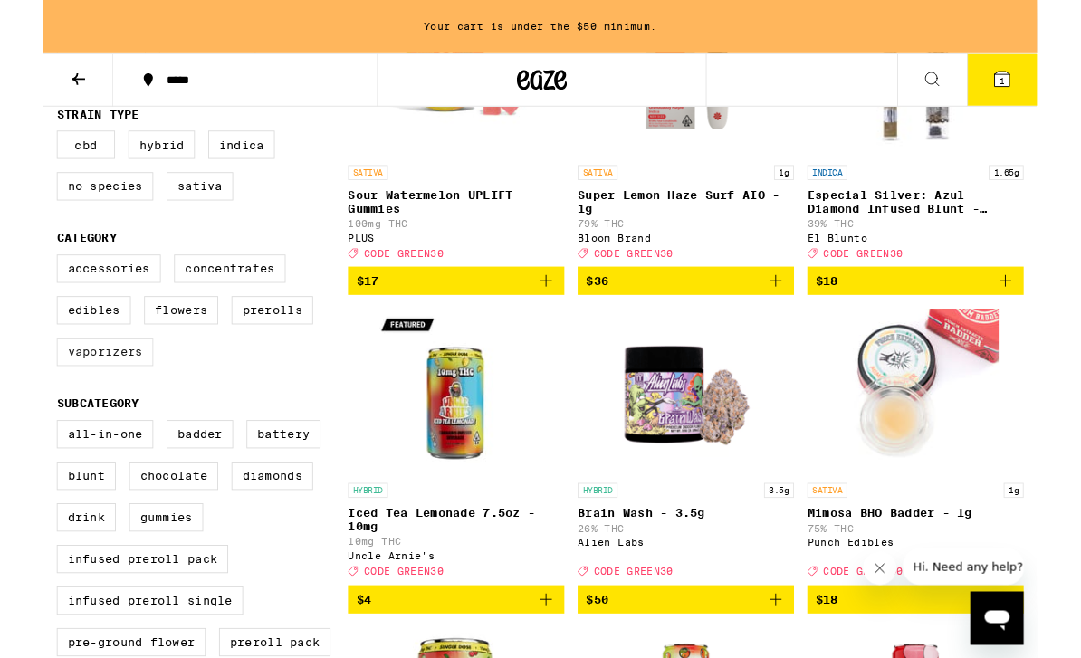
scroll to position [333, 0]
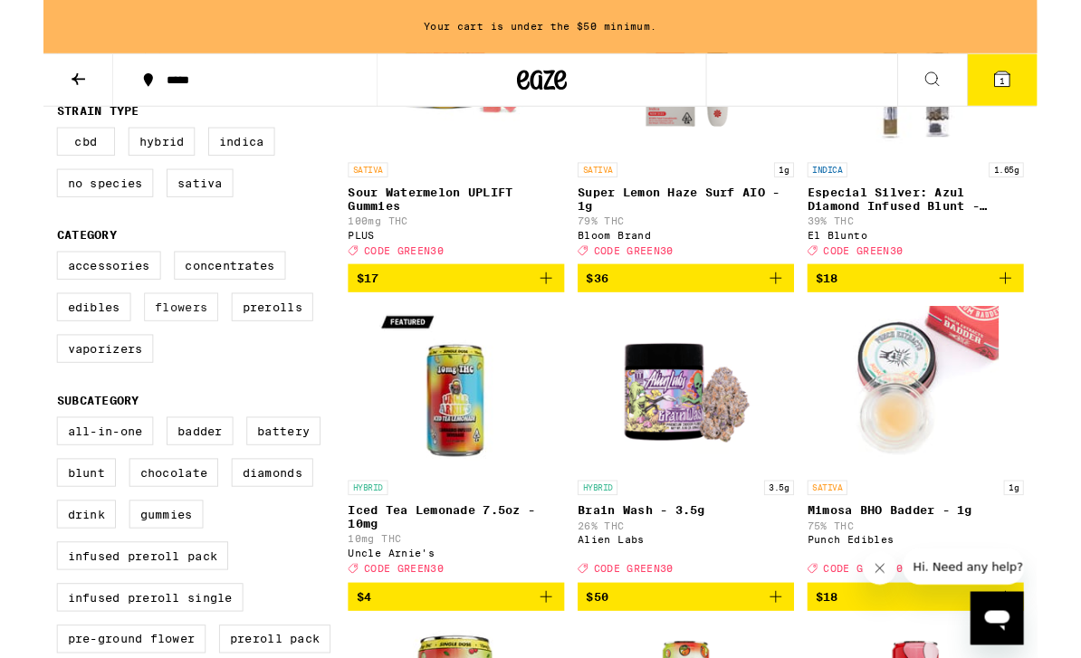
click at [178, 350] on label "Flowers" at bounding box center [150, 334] width 81 height 31
click at [19, 277] on input "Flowers" at bounding box center [18, 276] width 1 height 1
checkbox input "true"
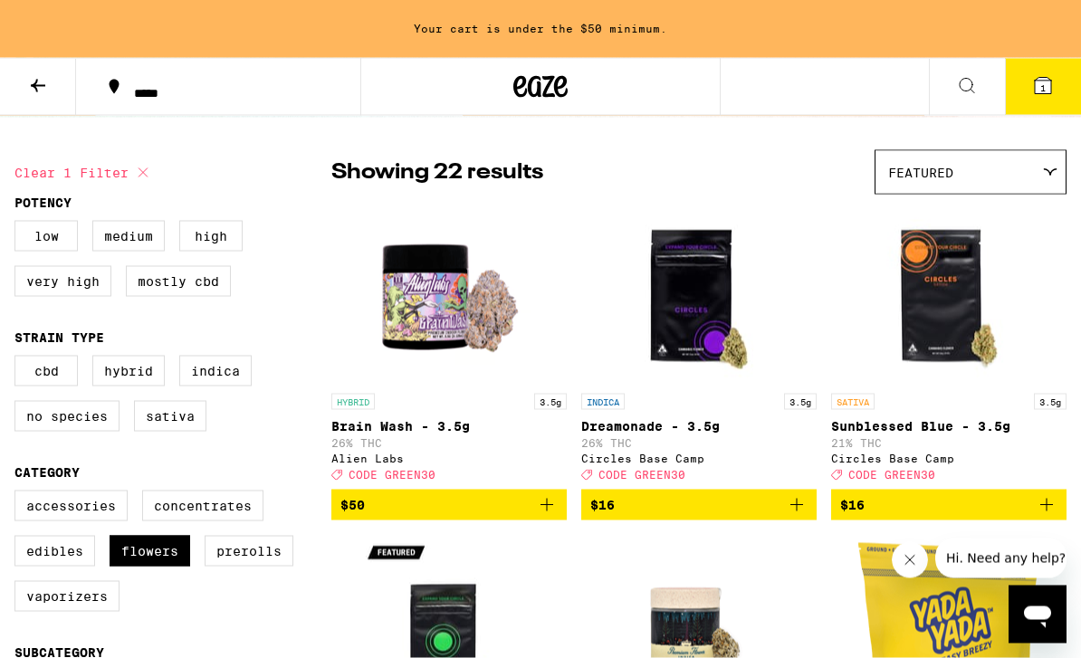
scroll to position [117, 0]
